Goal: Communication & Community: Answer question/provide support

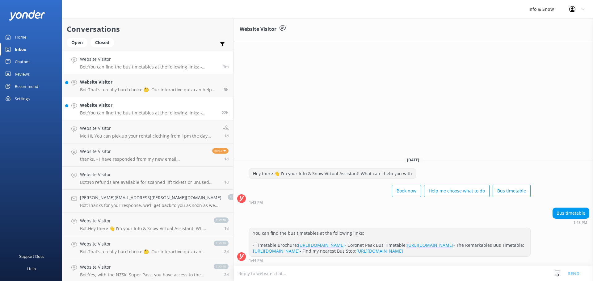
click at [114, 115] on p "Bot: You can find the bus timetables at the following links: - Timetable Brochu…" at bounding box center [148, 113] width 137 height 6
click at [128, 156] on div "Website Visitor thanks. - I have responded from my new email [PERSON_NAME][EMAI…" at bounding box center [144, 155] width 128 height 14
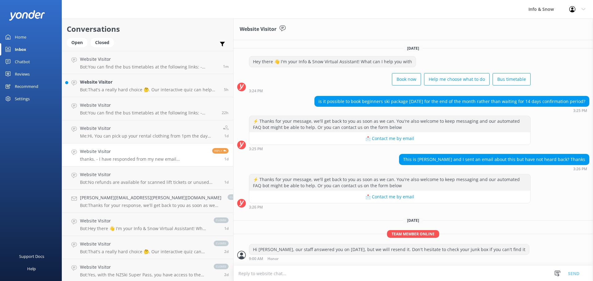
scroll to position [128, 0]
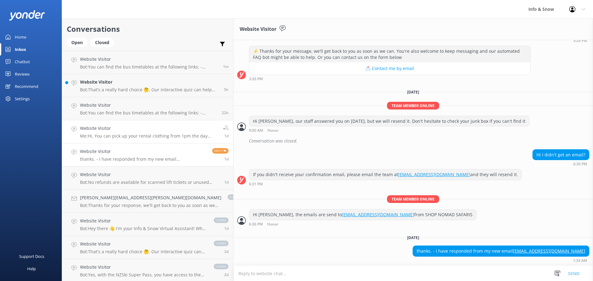
click at [124, 137] on p "Me: Hi, You can pick up your rental clothing from 1pm the day before your booki…" at bounding box center [149, 136] width 138 height 6
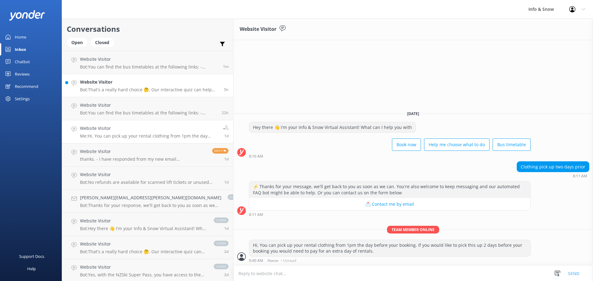
click at [110, 93] on link "Website Visitor Bot: That's a really hard choice 🤔. Our interactive quiz can he…" at bounding box center [147, 85] width 171 height 23
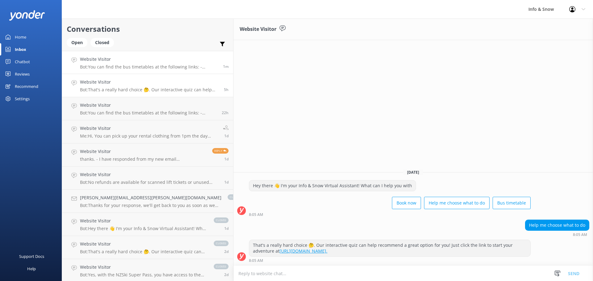
drag, startPoint x: 96, startPoint y: 62, endPoint x: 100, endPoint y: 63, distance: 4.1
click at [96, 62] on h4 "Website Visitor" at bounding box center [149, 59] width 138 height 7
